Goal: Task Accomplishment & Management: Complete application form

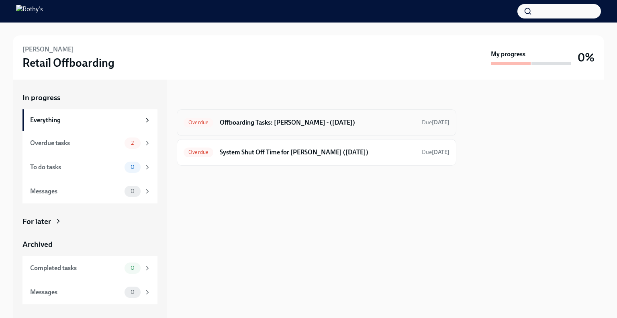
click at [283, 128] on div "Overdue Offboarding Tasks: Rita - (08/29/2025) Due 6 days ago" at bounding box center [317, 122] width 266 height 13
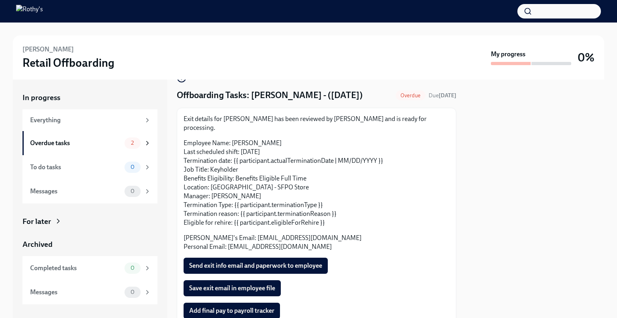
scroll to position [69, 0]
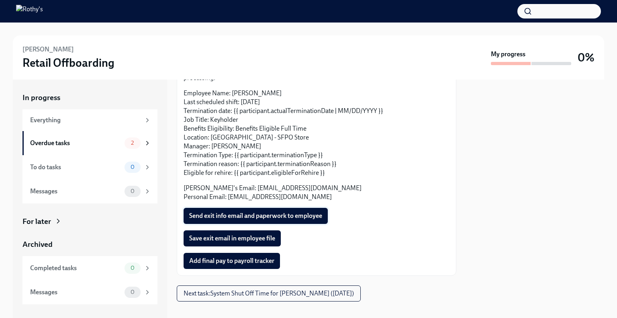
click at [237, 212] on span "Send exit info email and paperwork to employee" at bounding box center [255, 216] width 133 height 8
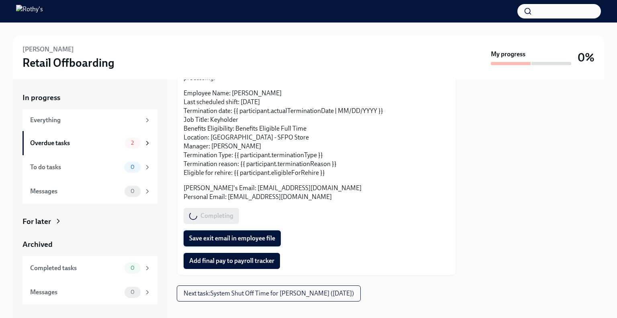
click at [228, 234] on button "Save exit email in employee file" at bounding box center [232, 238] width 97 height 16
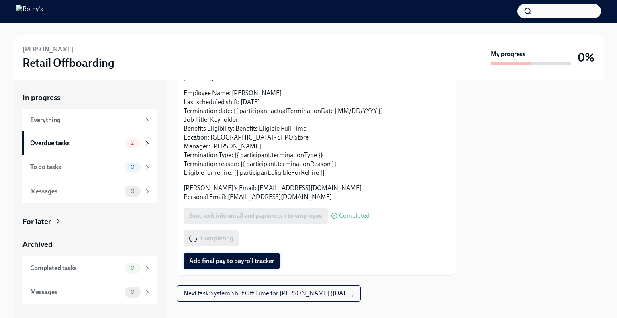
click at [231, 259] on button "Add final pay to payroll tracker" at bounding box center [232, 261] width 96 height 16
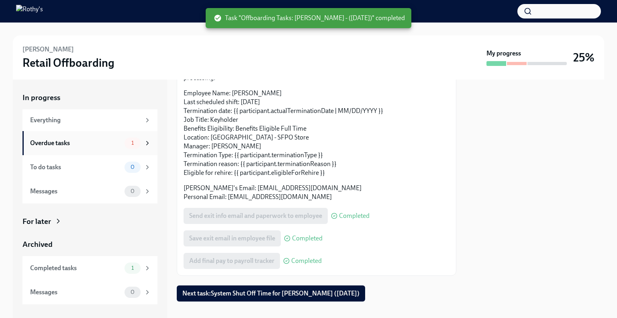
click at [100, 147] on div "Overdue tasks 1" at bounding box center [90, 142] width 121 height 11
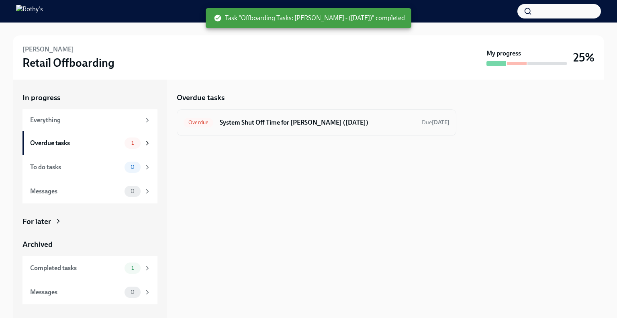
click at [240, 122] on h6 "System Shut Off Time for Rita Wen (08/29/2025)" at bounding box center [318, 122] width 196 height 9
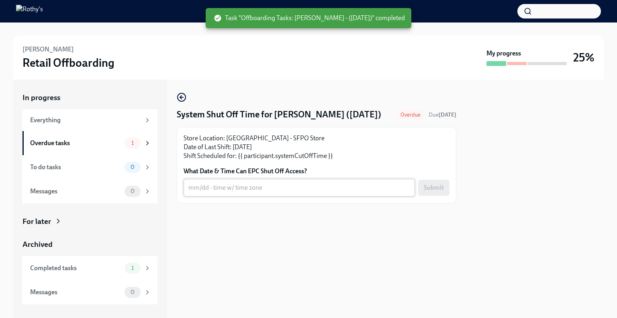
click at [215, 190] on textarea "What Date & Time Can EPC Shut Off Access?" at bounding box center [299, 188] width 222 height 10
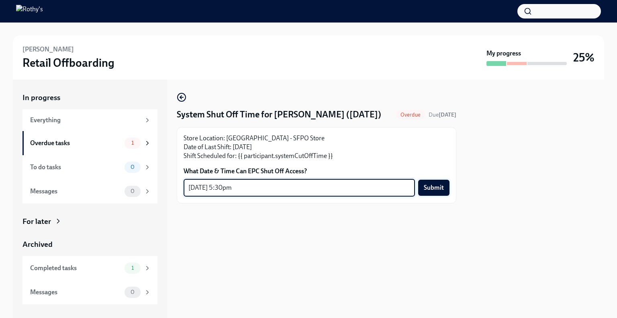
type textarea "[DATE] 5:30pm"
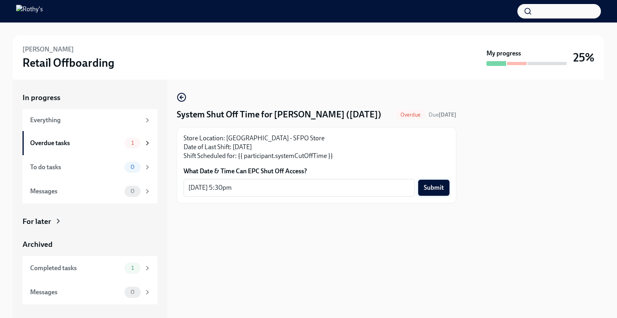
click at [440, 190] on span "Submit" at bounding box center [434, 188] width 20 height 8
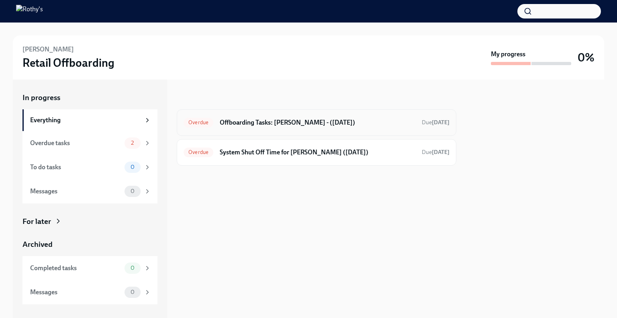
click at [265, 125] on h6 "Offboarding Tasks: [PERSON_NAME] - ([DATE])" at bounding box center [318, 122] width 196 height 9
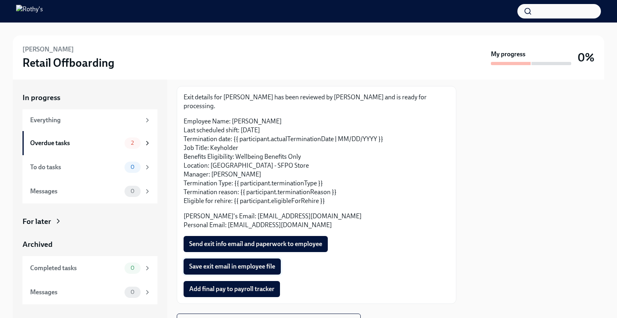
scroll to position [69, 0]
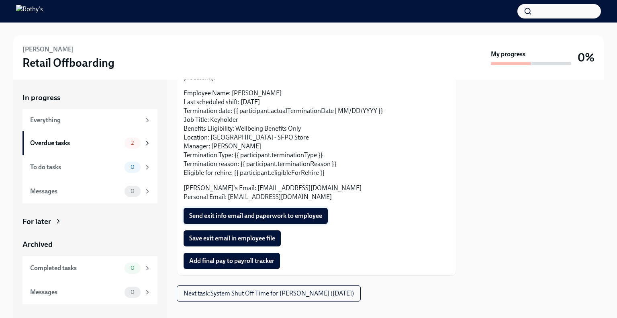
click at [272, 212] on span "Send exit info email and paperwork to employee" at bounding box center [255, 216] width 133 height 8
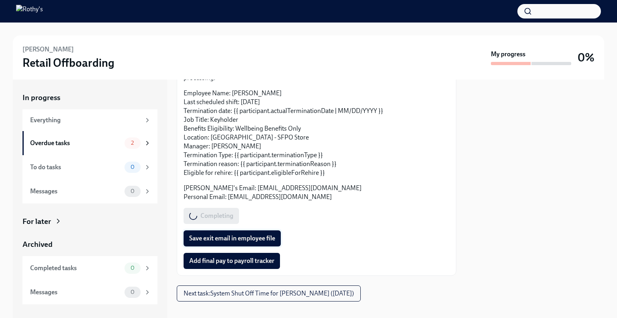
click at [244, 234] on span "Save exit email in employee file" at bounding box center [232, 238] width 86 height 8
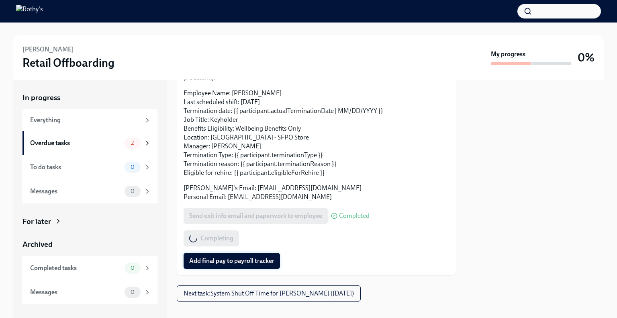
click at [241, 256] on button "Add final pay to payroll tracker" at bounding box center [232, 261] width 96 height 16
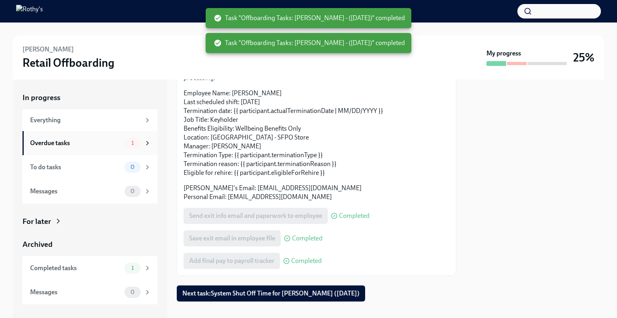
click at [95, 143] on div "Overdue tasks" at bounding box center [75, 143] width 91 height 9
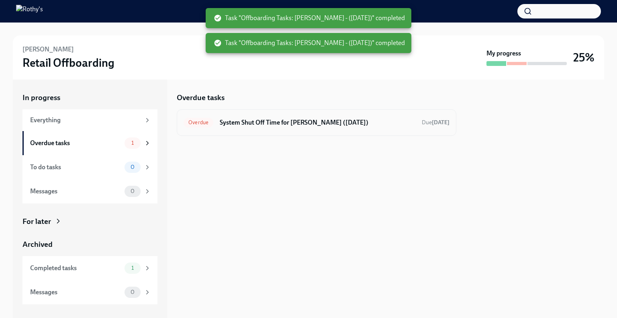
click at [293, 120] on h6 "System Shut Off Time for Alex Guerrero (08/29/2025)" at bounding box center [318, 122] width 196 height 9
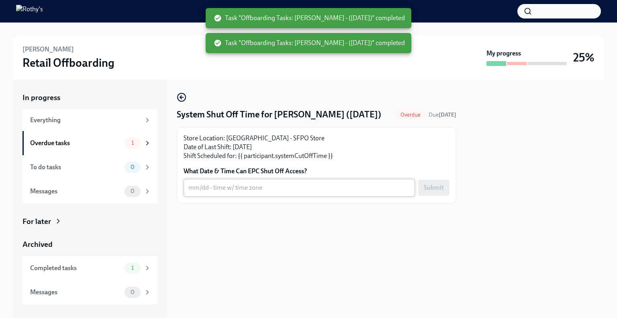
click at [252, 188] on textarea "What Date & Time Can EPC Shut Off Access?" at bounding box center [299, 188] width 222 height 10
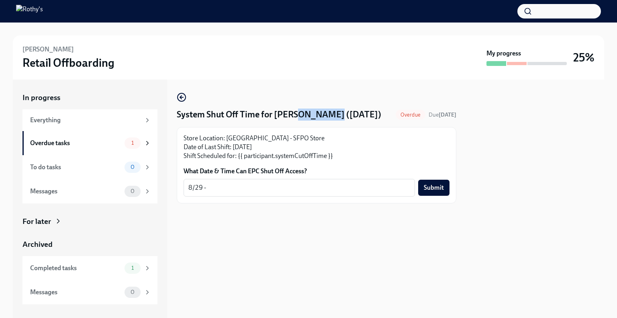
drag, startPoint x: 327, startPoint y: 114, endPoint x: 293, endPoint y: 114, distance: 34.2
click at [293, 114] on h4 "System Shut Off Time for Alex Guerrero (08/29/2025)" at bounding box center [279, 114] width 205 height 12
copy h4 "Guerrero"
click at [218, 184] on textarea "8/29 -" at bounding box center [299, 188] width 222 height 10
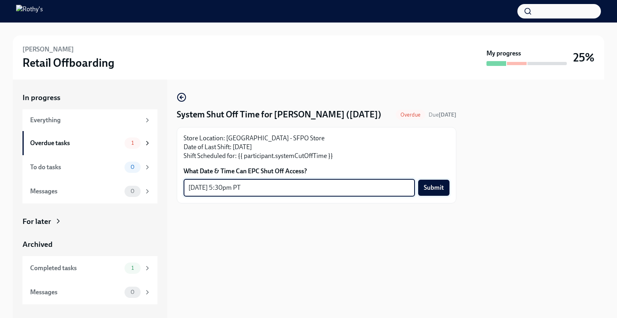
type textarea "8/29 - 5:30pm PT"
click at [439, 188] on span "Submit" at bounding box center [434, 188] width 20 height 8
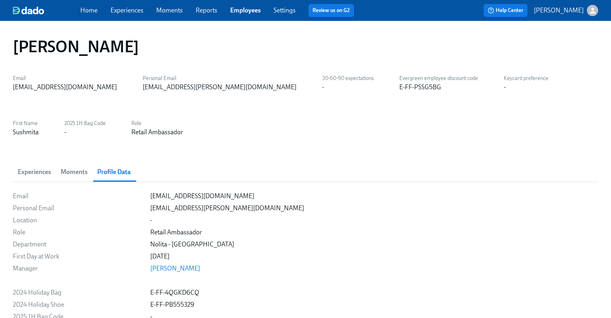
scroll to position [844, 0]
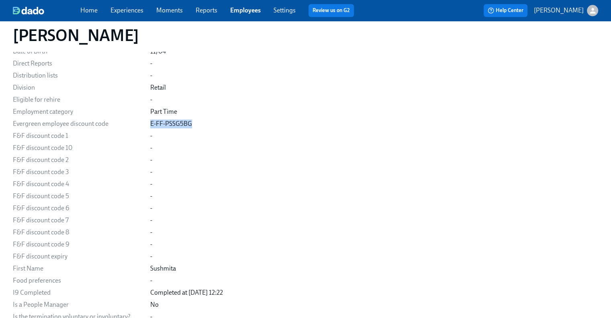
click at [123, 10] on link "Experiences" at bounding box center [127, 10] width 33 height 8
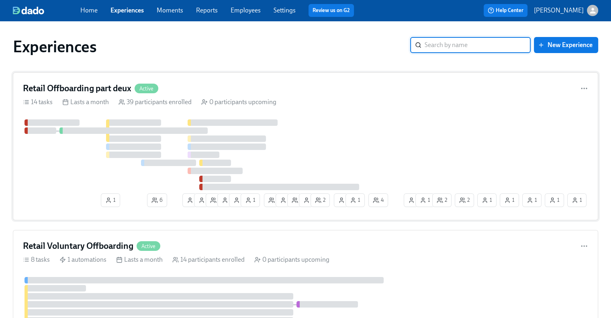
click at [106, 83] on h4 "Retail Offboarding part deux" at bounding box center [77, 88] width 108 height 12
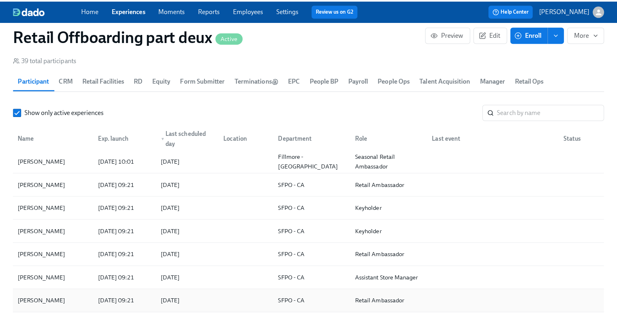
scroll to position [804, 0]
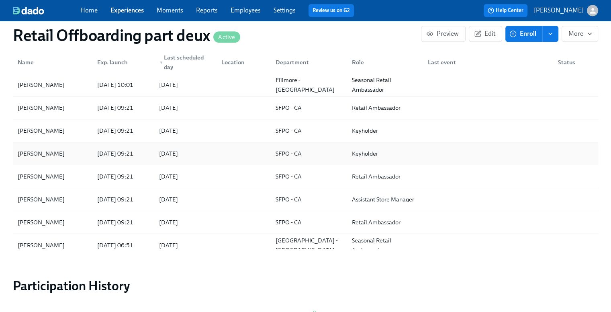
click at [48, 150] on div "Rita Wen" at bounding box center [52, 153] width 76 height 16
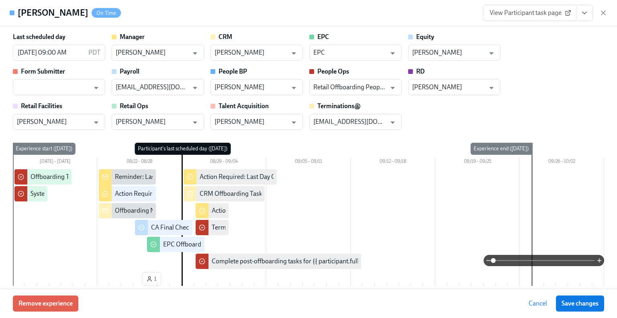
click at [585, 12] on icon "View task page" at bounding box center [585, 13] width 8 height 8
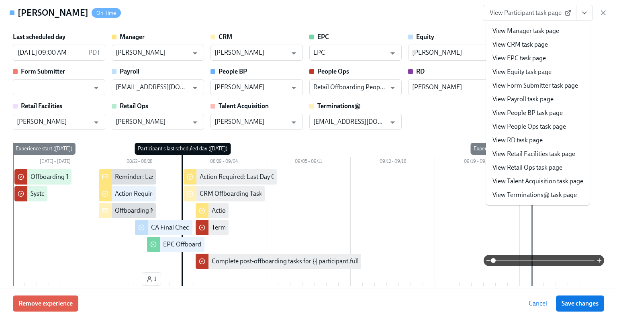
click at [528, 127] on link "View People Ops task page" at bounding box center [530, 126] width 74 height 9
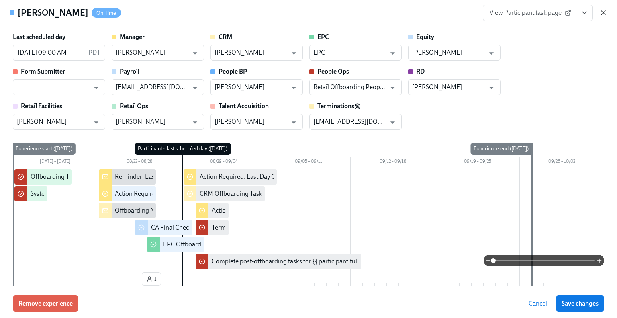
click at [604, 13] on icon "button" at bounding box center [604, 13] width 4 height 4
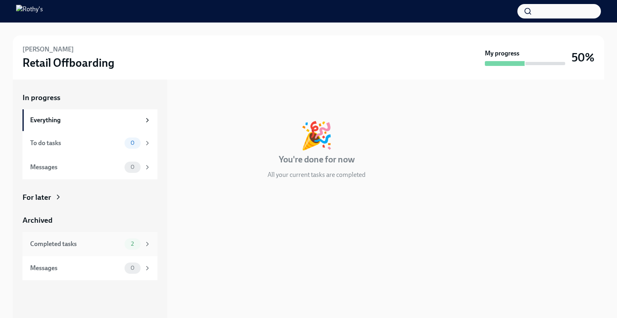
click at [109, 243] on div "Completed tasks" at bounding box center [75, 243] width 91 height 9
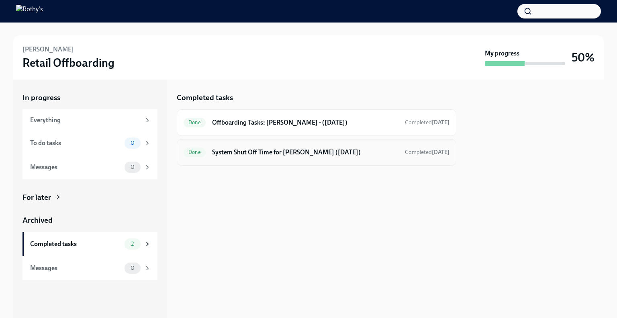
click at [313, 146] on div "Done System Shut Off Time for Rita Wen (08/29/2025) Completed today" at bounding box center [317, 152] width 266 height 13
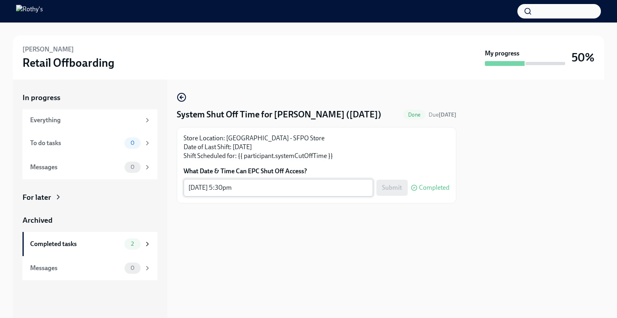
click at [286, 187] on textarea "[DATE] 5:30pm" at bounding box center [278, 188] width 180 height 10
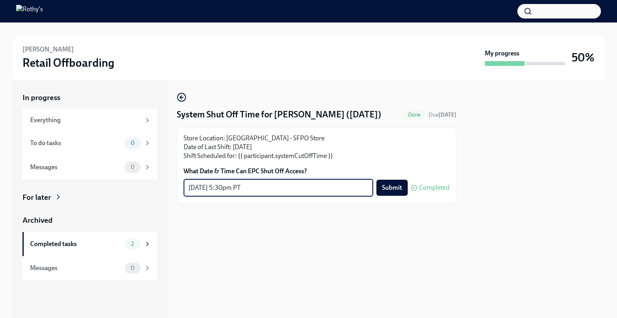
type textarea "[DATE] 5:30pm PT"
click at [391, 184] on span "Submit" at bounding box center [392, 188] width 20 height 8
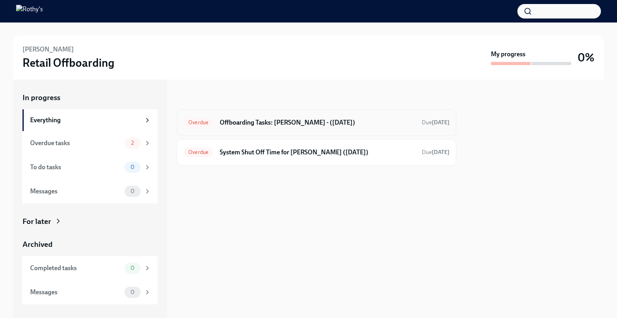
click at [278, 120] on h6 "Offboarding Tasks: [PERSON_NAME] - ([DATE])" at bounding box center [318, 122] width 196 height 9
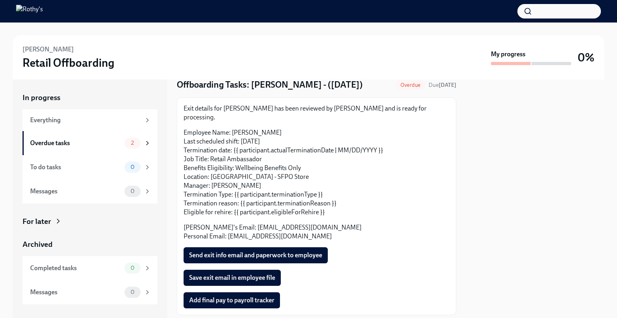
scroll to position [69, 0]
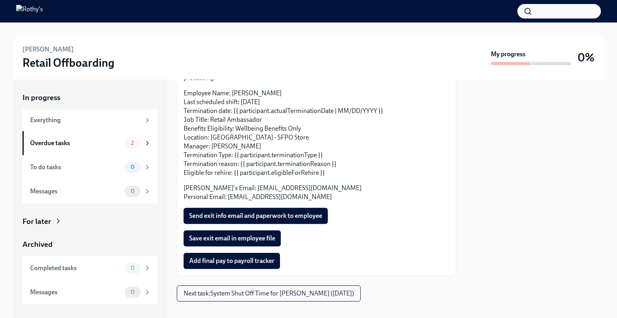
click at [283, 212] on span "Send exit info email and paperwork to employee" at bounding box center [255, 216] width 133 height 8
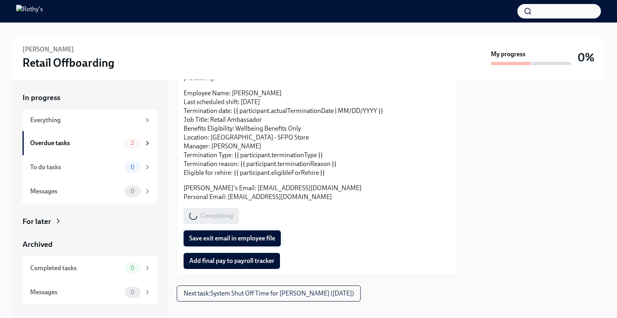
click at [225, 234] on span "Save exit email in employee file" at bounding box center [232, 238] width 86 height 8
click at [231, 257] on span "Add final pay to payroll tracker" at bounding box center [231, 261] width 85 height 8
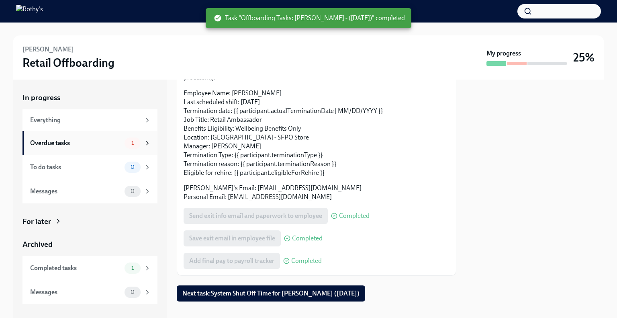
click at [111, 146] on div "Overdue tasks" at bounding box center [75, 143] width 91 height 9
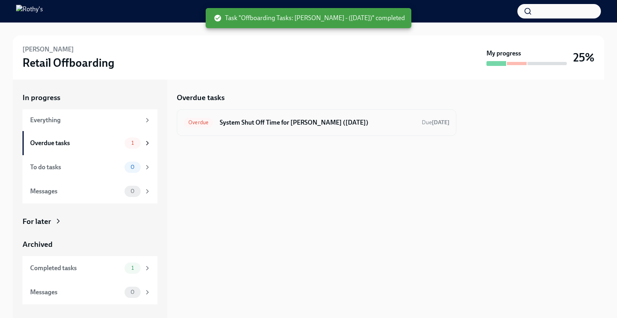
click at [293, 121] on h6 "System Shut Off Time for Veronica Garcia (08/29/2025)" at bounding box center [318, 122] width 196 height 9
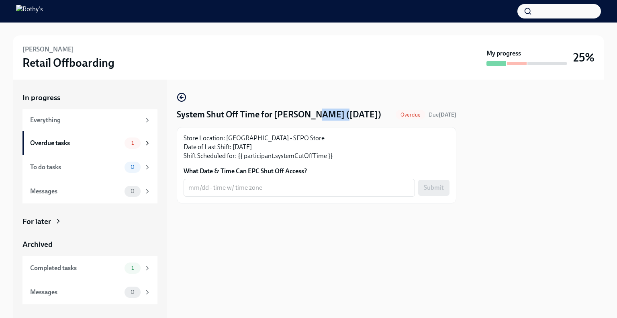
drag, startPoint x: 334, startPoint y: 116, endPoint x: 311, endPoint y: 117, distance: 23.3
click at [311, 117] on h4 "System Shut Off Time for Veronica Garcia (08/29/2025)" at bounding box center [279, 114] width 205 height 12
copy h4 "Garcia"
click at [215, 192] on textarea "What Date & Time Can EPC Shut Off Access?" at bounding box center [299, 188] width 222 height 10
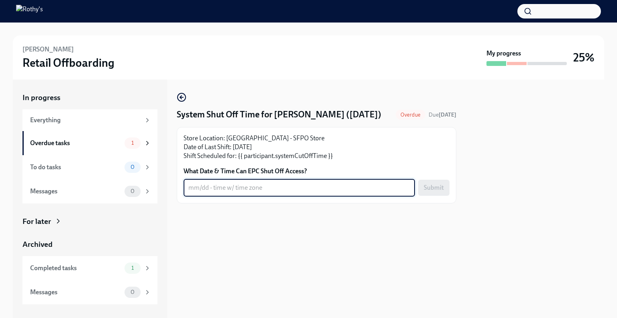
click at [223, 192] on textarea "What Date & Time Can EPC Shut Off Access?" at bounding box center [299, 188] width 222 height 10
type textarea "8/29 - 5:30pm PT"
click at [440, 192] on span "Submit" at bounding box center [434, 188] width 20 height 8
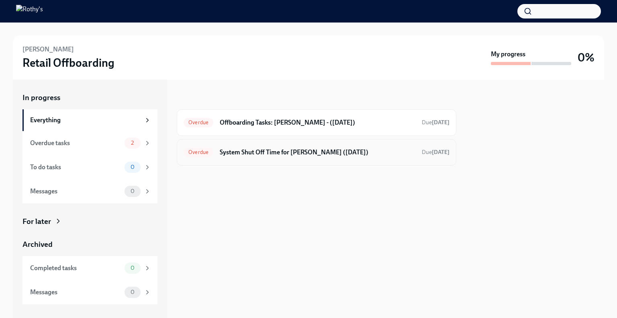
click at [273, 155] on h6 "System Shut Off Time for [PERSON_NAME] ([DATE])" at bounding box center [318, 152] width 196 height 9
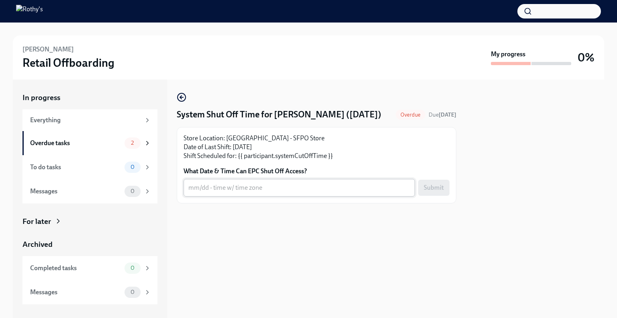
click at [236, 186] on textarea "What Date & Time Can EPC Shut Off Access?" at bounding box center [299, 188] width 222 height 10
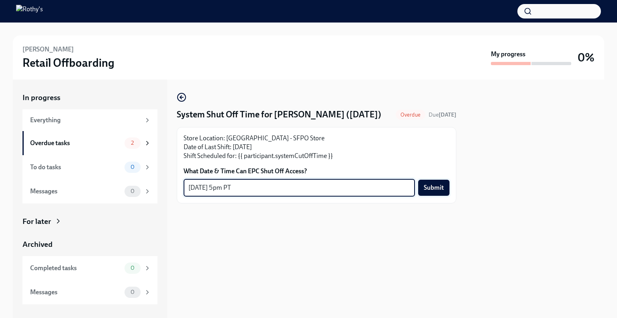
type textarea "[DATE] 5pm PT"
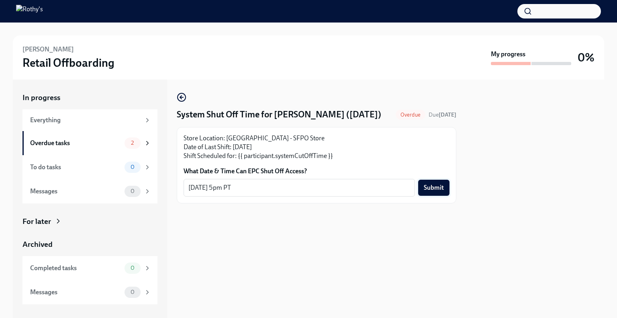
click at [436, 190] on span "Submit" at bounding box center [434, 188] width 20 height 8
click at [98, 135] on div "Overdue tasks 1" at bounding box center [90, 143] width 135 height 24
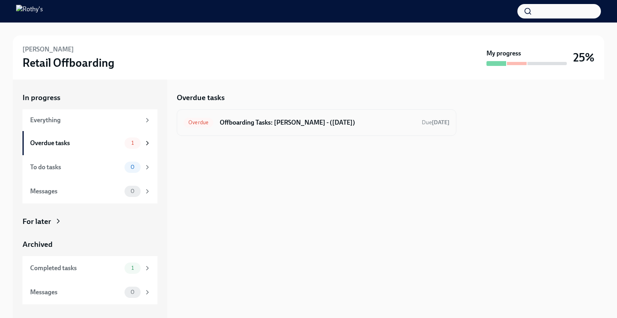
click at [253, 122] on h6 "Offboarding Tasks: [PERSON_NAME] - ([DATE])" at bounding box center [318, 122] width 196 height 9
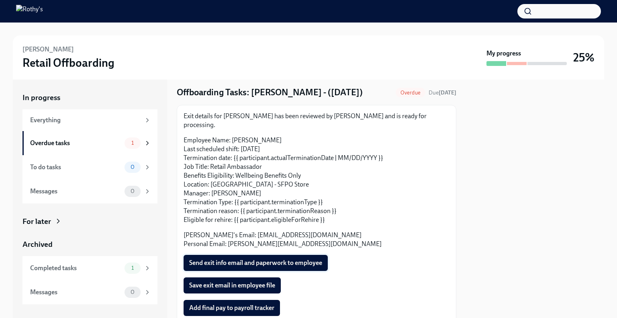
scroll to position [43, 0]
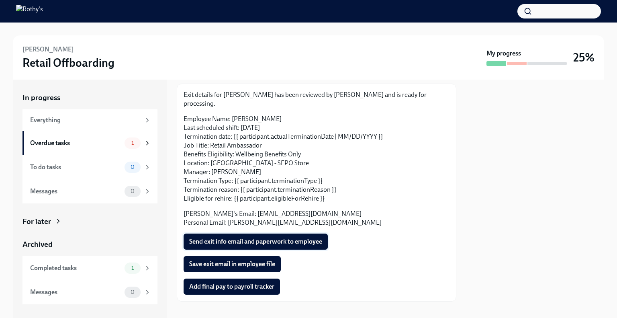
click at [308, 237] on span "Send exit info email and paperwork to employee" at bounding box center [255, 241] width 133 height 8
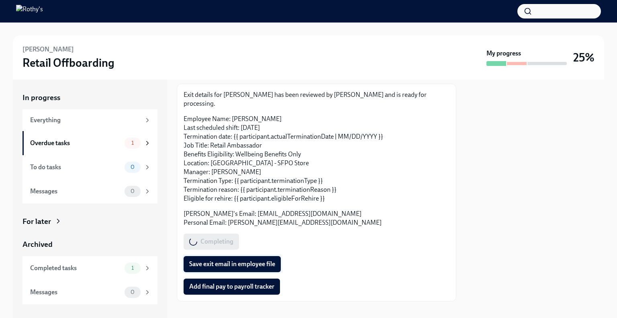
click at [219, 262] on button "Save exit email in employee file" at bounding box center [232, 264] width 97 height 16
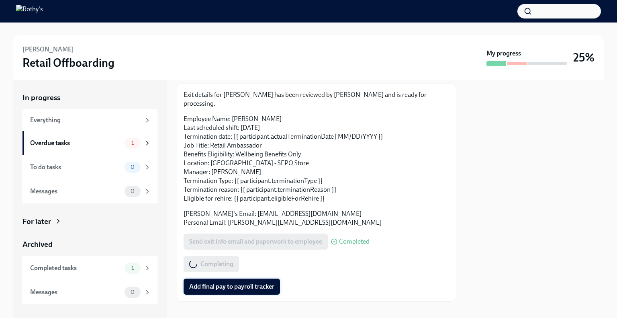
click at [226, 282] on span "Add final pay to payroll tracker" at bounding box center [231, 286] width 85 height 8
